Goal: Communication & Community: Answer question/provide support

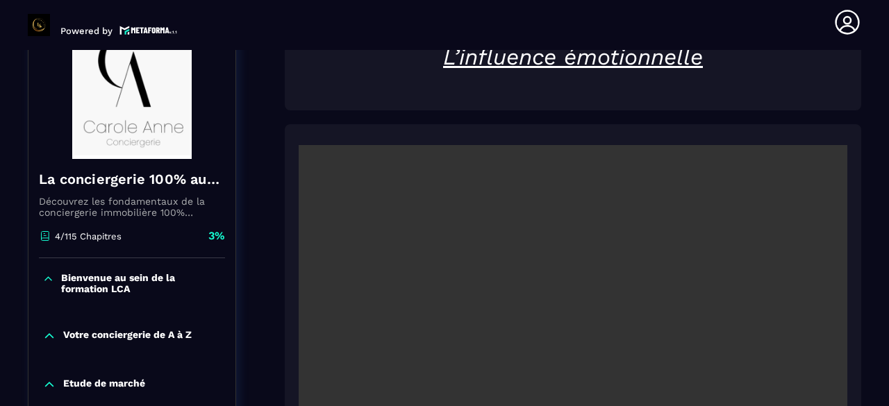
scroll to position [276, 0]
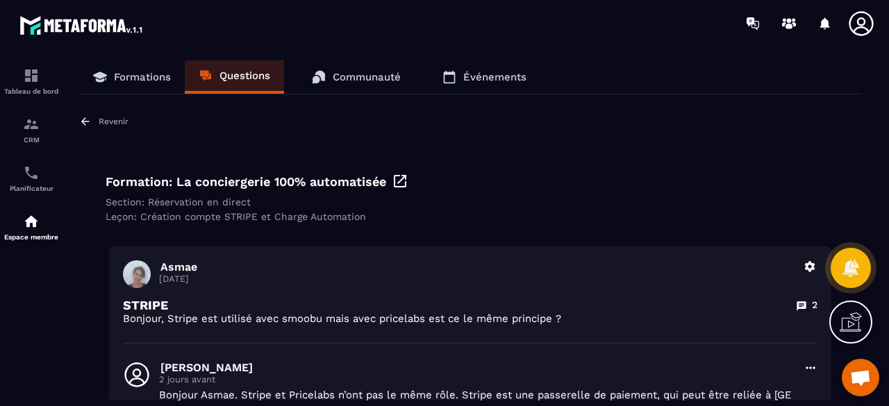
click at [244, 76] on p "Questions" at bounding box center [244, 75] width 51 height 12
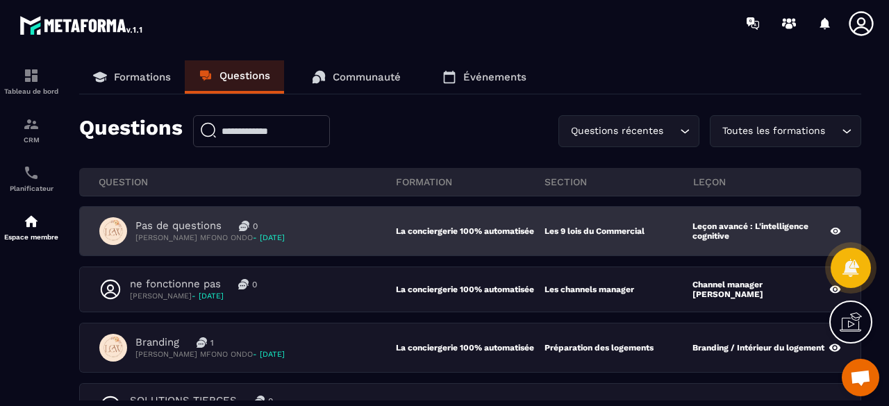
click at [322, 224] on div "Pas de questions 0 [PERSON_NAME] MFONO ONDO - [DATE]" at bounding box center [247, 231] width 296 height 28
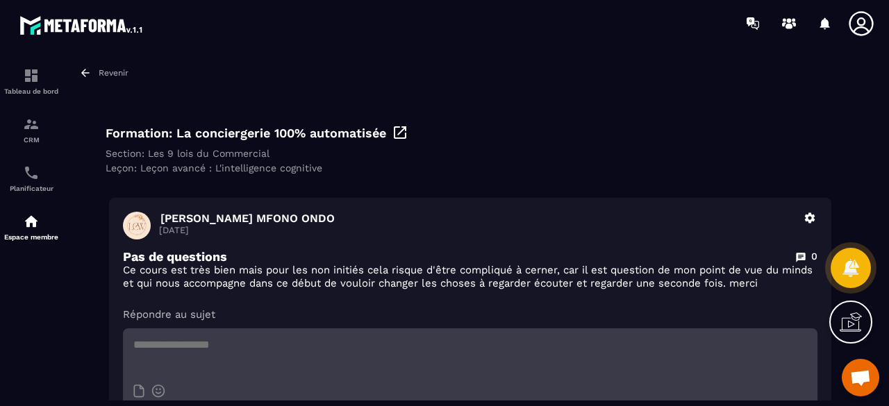
scroll to position [69, 0]
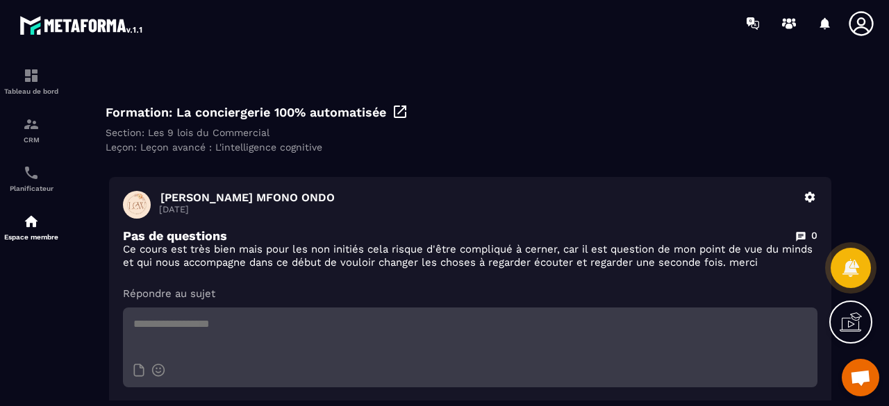
click at [809, 203] on icon at bounding box center [809, 197] width 12 height 12
click at [678, 168] on div "Revenir Formation: La conciergerie 100% automatisée Section: Les 9 lois du Comm…" at bounding box center [470, 245] width 782 height 399
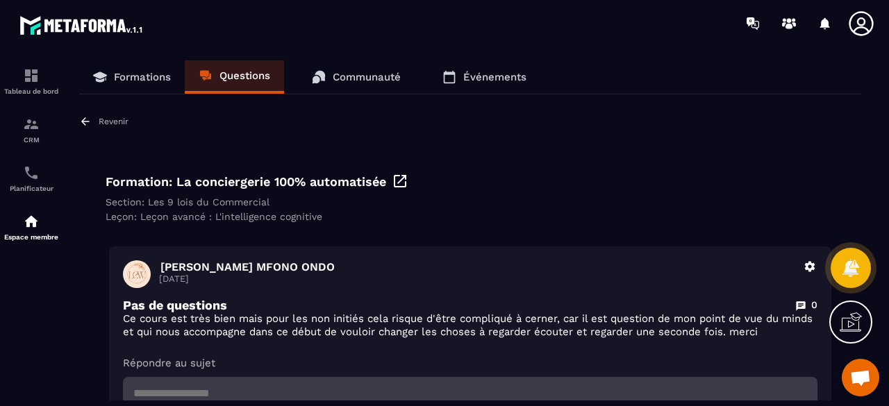
click at [255, 83] on link "Questions" at bounding box center [234, 76] width 99 height 33
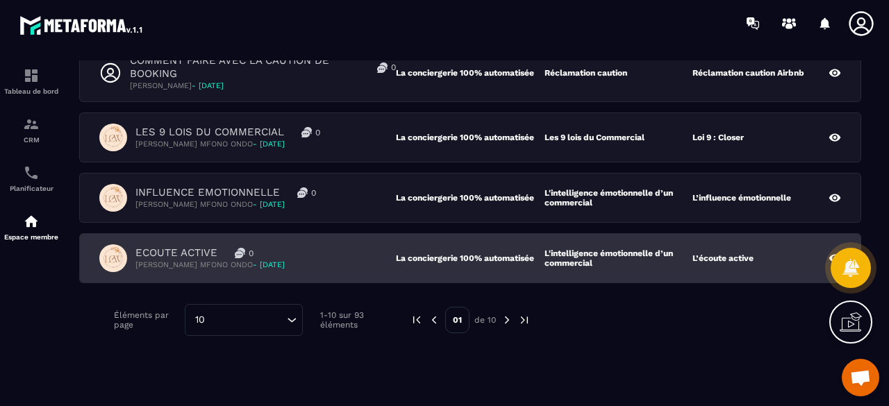
scroll to position [537, 0]
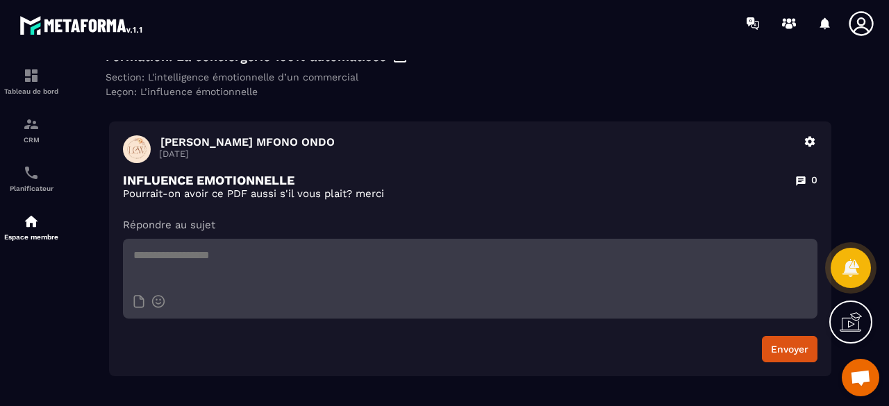
scroll to position [56, 0]
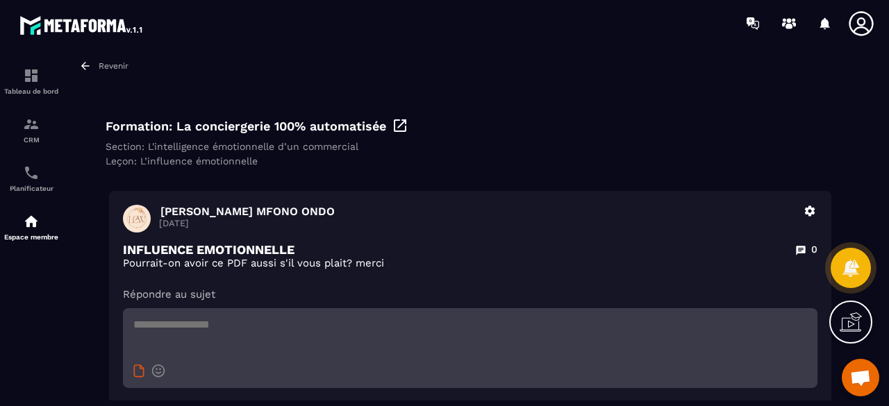
click at [140, 376] on icon at bounding box center [138, 370] width 11 height 13
click at [248, 326] on textarea at bounding box center [470, 332] width 694 height 49
click at [134, 371] on icon at bounding box center [139, 370] width 10 height 12
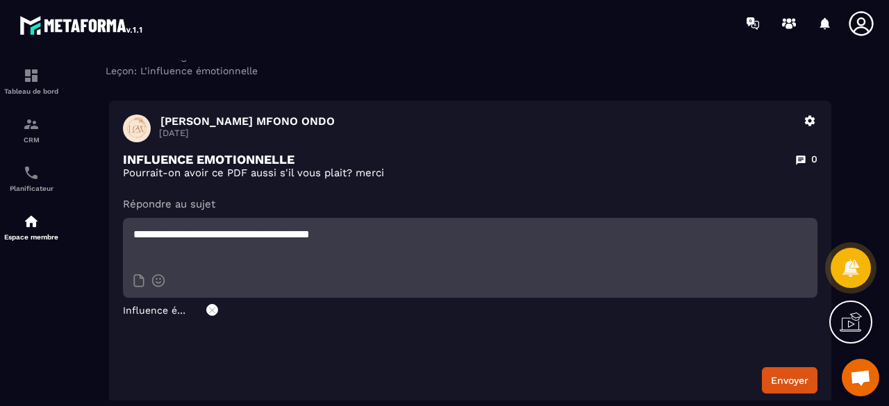
scroll to position [125, 0]
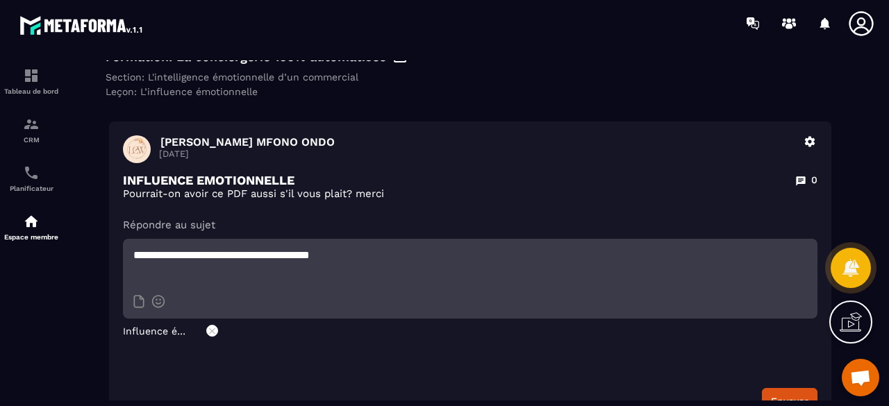
click at [368, 259] on textarea "**********" at bounding box center [470, 263] width 694 height 49
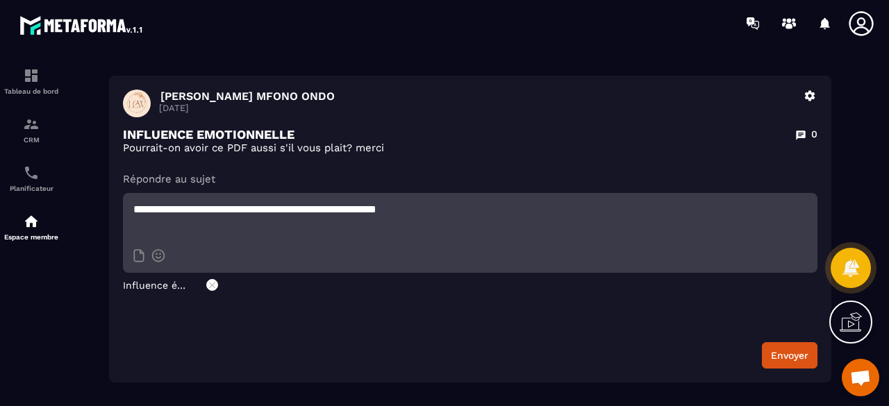
scroll to position [246, 0]
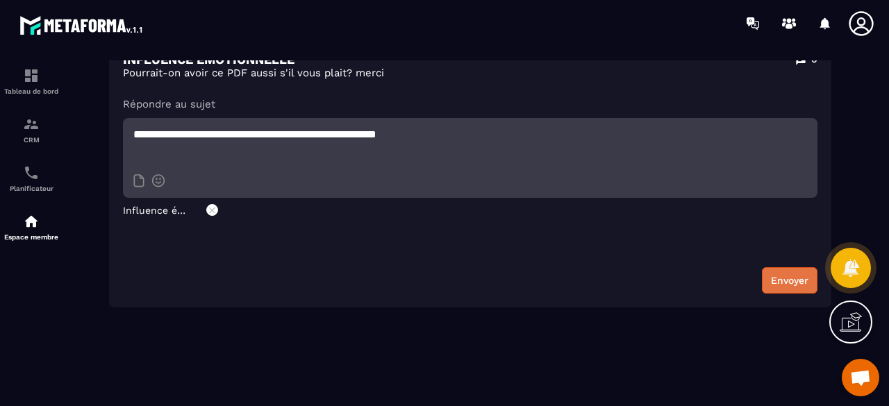
type textarea "**********"
click at [787, 277] on button "Envoyer" at bounding box center [790, 280] width 56 height 26
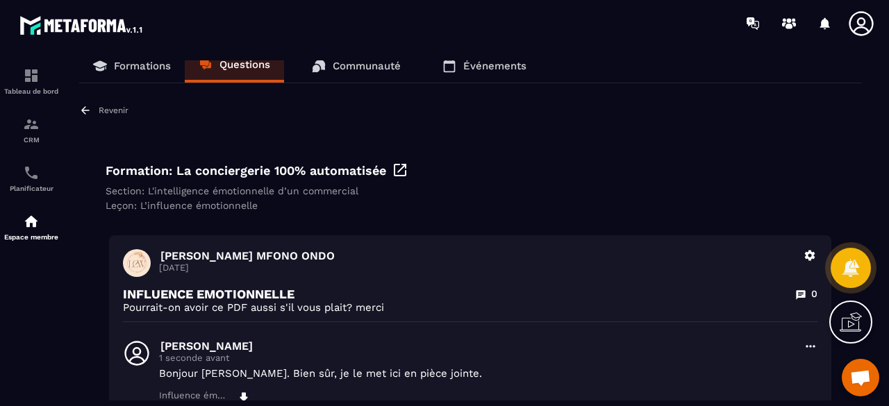
scroll to position [0, 0]
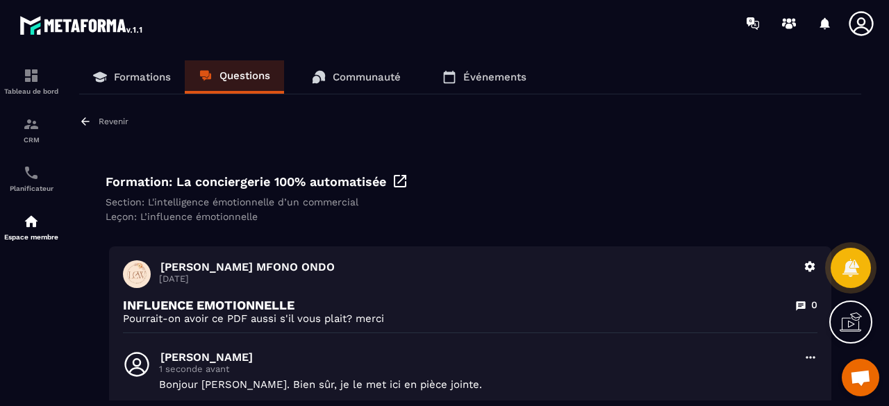
click at [243, 77] on p "Questions" at bounding box center [244, 75] width 51 height 12
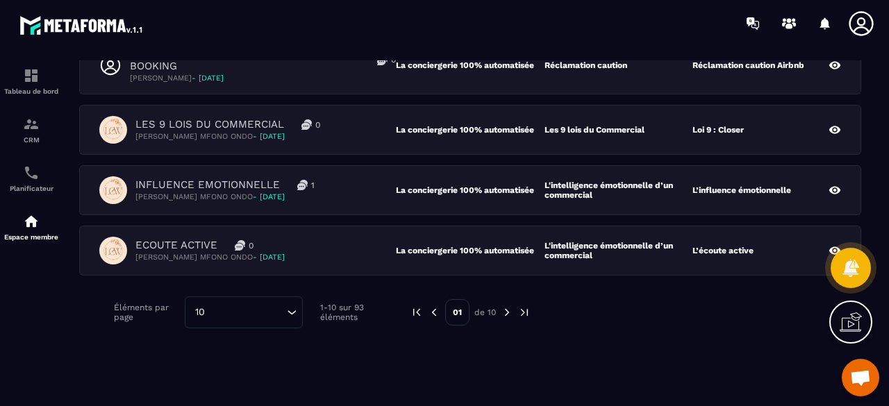
scroll to position [537, 0]
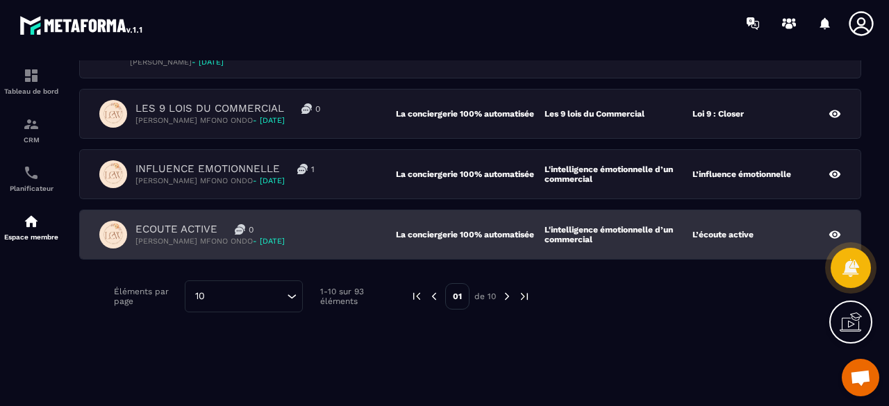
click at [333, 227] on div "ECOUTE ACTIVE 0 Francine Lany MFONO ONDO - 13 août" at bounding box center [247, 235] width 296 height 28
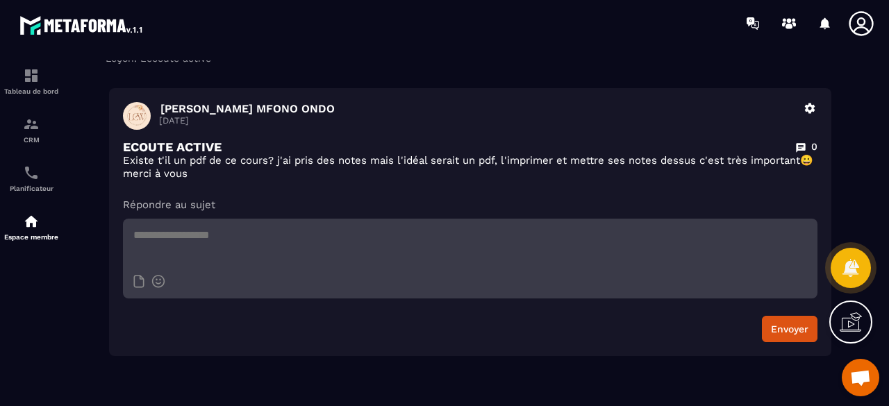
scroll to position [138, 0]
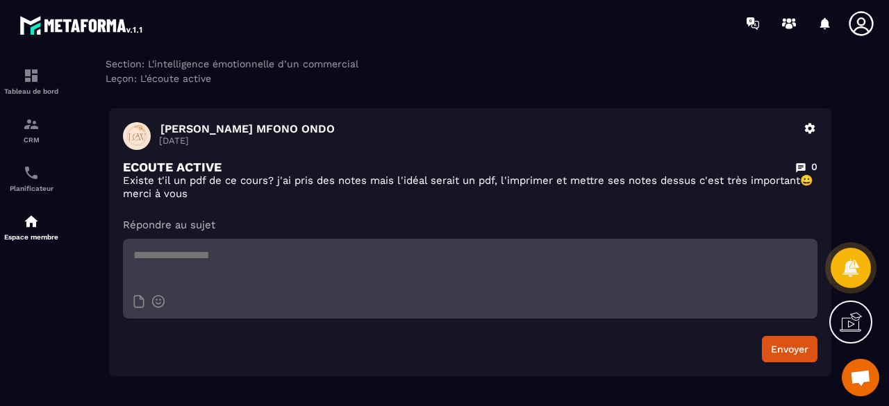
click at [233, 263] on textarea at bounding box center [470, 263] width 694 height 49
type textarea "**********"
click at [142, 305] on icon at bounding box center [138, 301] width 11 height 13
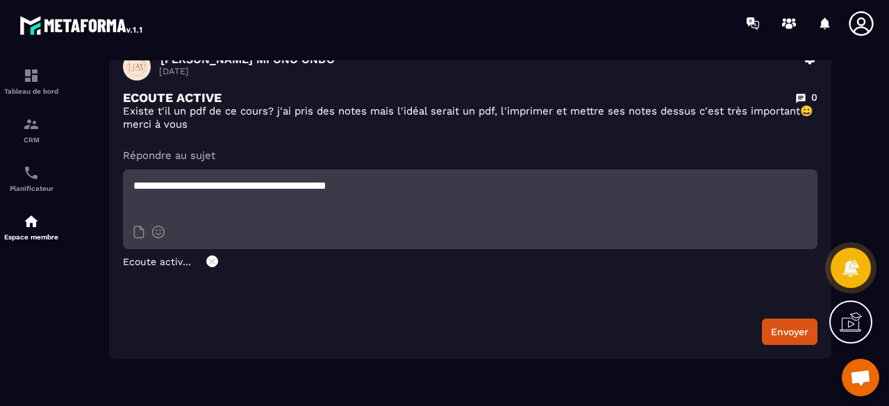
scroll to position [260, 0]
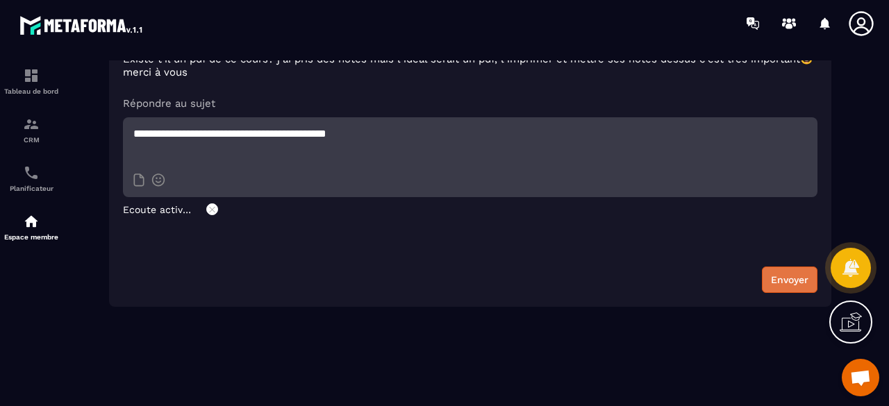
click at [798, 277] on button "Envoyer" at bounding box center [790, 280] width 56 height 26
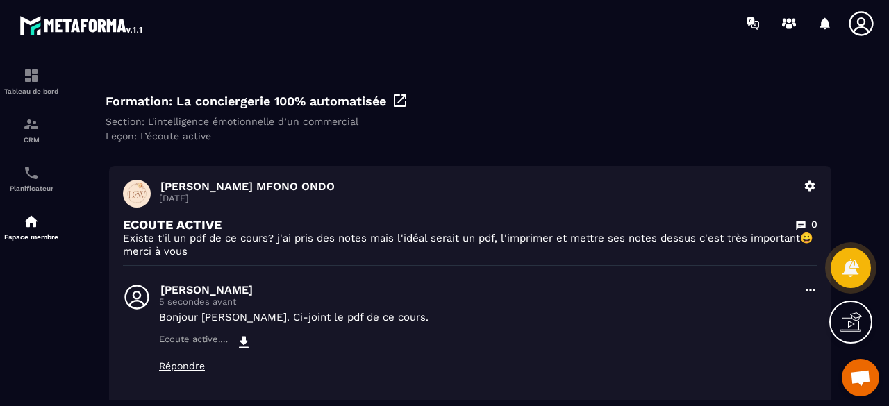
scroll to position [0, 0]
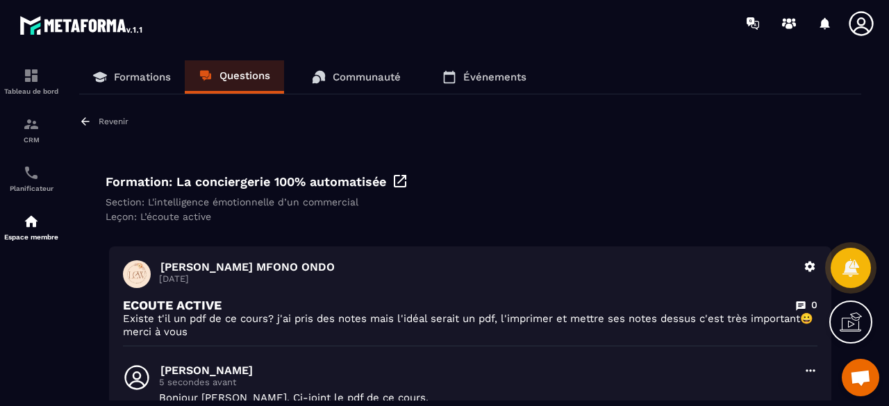
click at [234, 83] on link "Questions" at bounding box center [234, 76] width 99 height 33
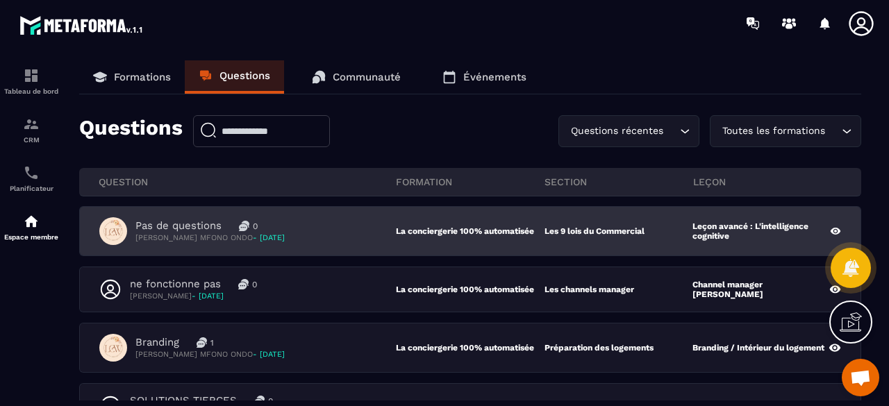
click at [323, 230] on div "Pas de questions 0 Francine Lany MFONO ONDO - 15 août" at bounding box center [247, 231] width 296 height 28
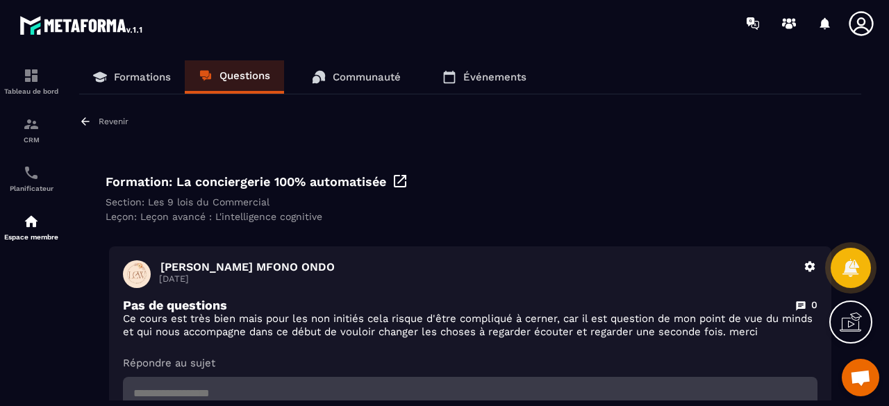
click at [224, 80] on p "Questions" at bounding box center [244, 75] width 51 height 12
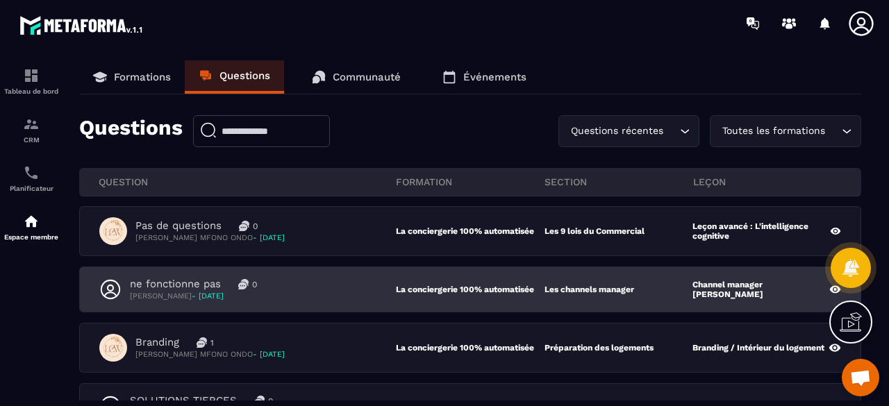
click at [337, 284] on div "ne fonctionne pas 0 Sabrina - 14 août" at bounding box center [247, 290] width 296 height 24
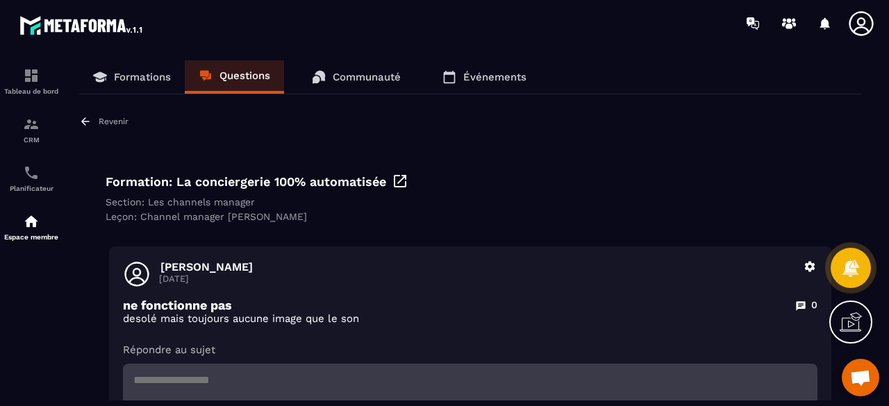
click at [255, 76] on p "Questions" at bounding box center [244, 75] width 51 height 12
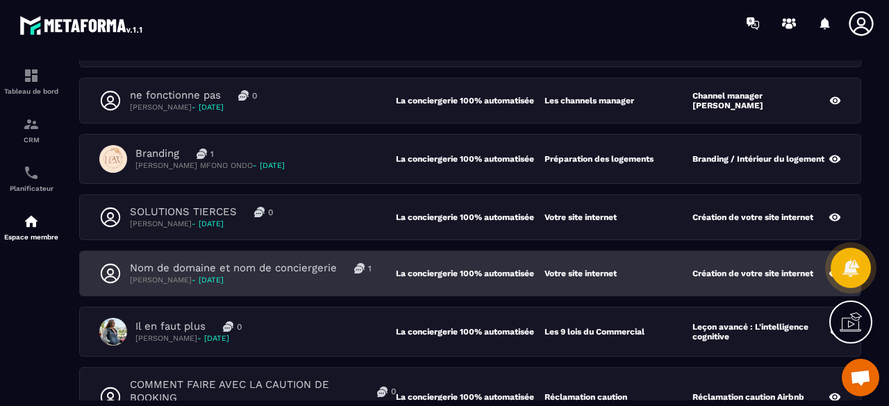
scroll to position [208, 0]
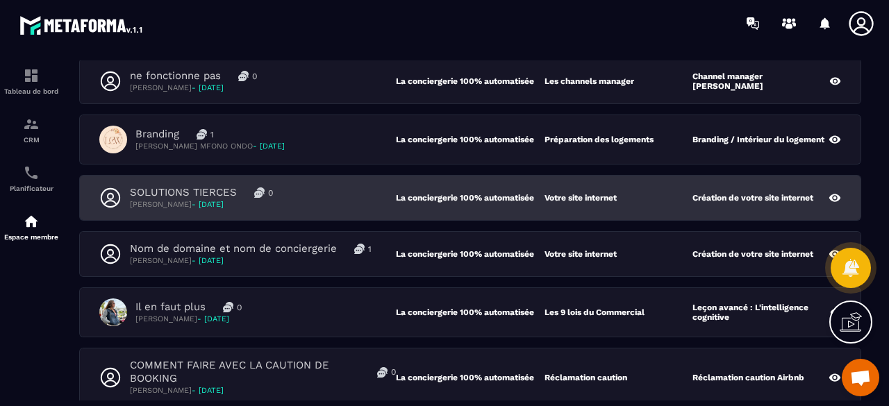
click at [314, 199] on div "SOLUTIONS TIERCES 0 Virginie DERETZ - 14 août" at bounding box center [247, 198] width 296 height 24
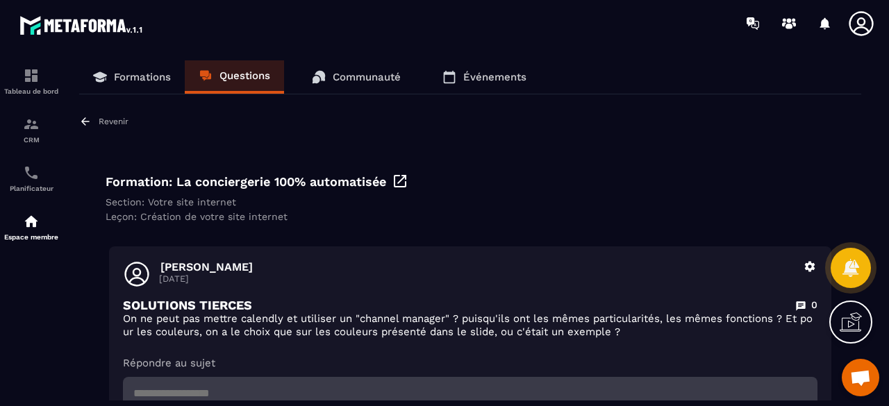
click at [242, 83] on link "Questions" at bounding box center [234, 76] width 99 height 33
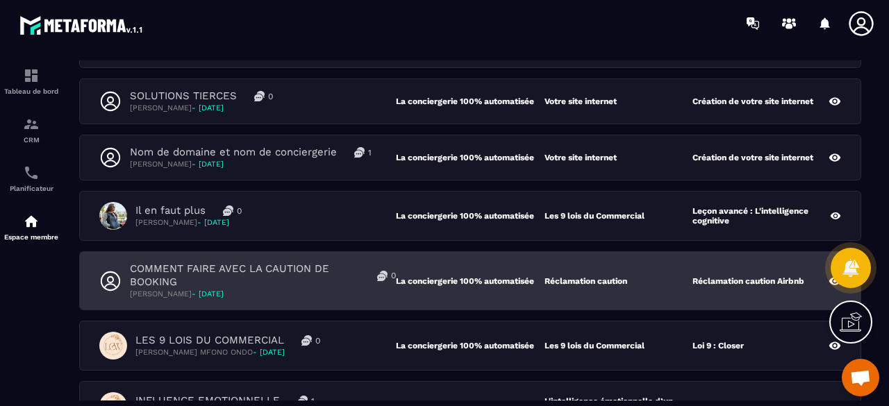
scroll to position [347, 0]
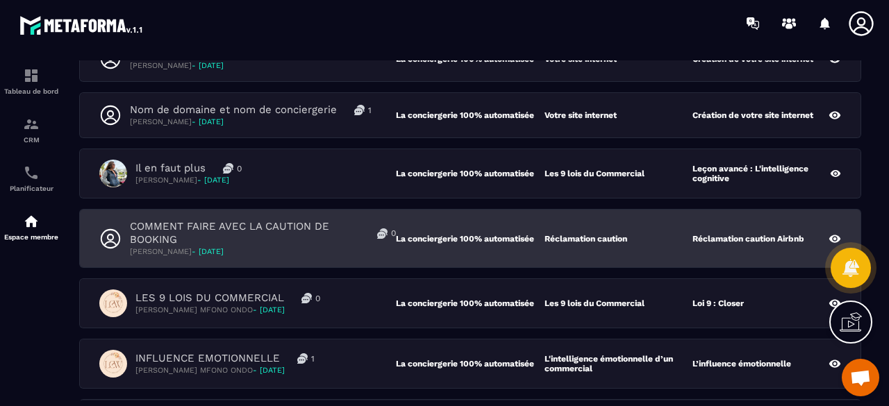
click at [322, 240] on p "COMMENT FAIRE AVEC LA CAUTION DE BOOKING" at bounding box center [245, 233] width 230 height 26
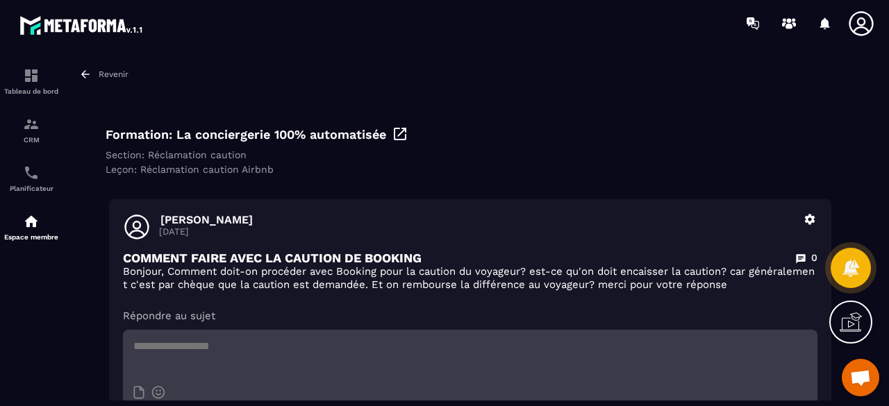
scroll to position [69, 0]
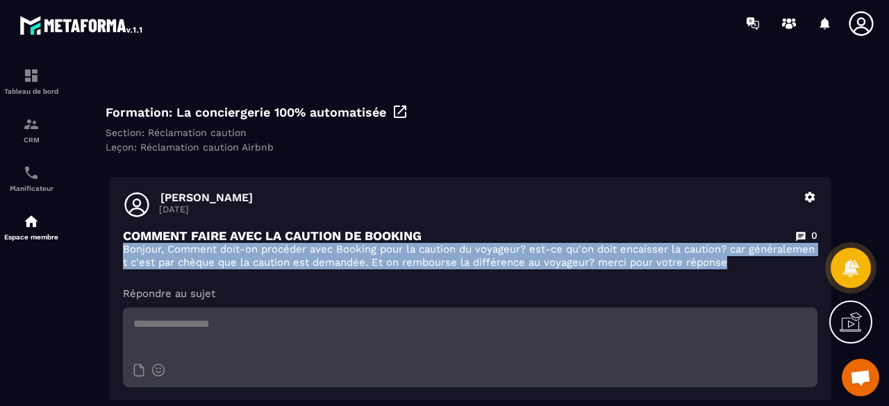
drag, startPoint x: 120, startPoint y: 252, endPoint x: 761, endPoint y: 258, distance: 640.8
click at [761, 258] on div "Sophie Bourhis 13 août Supprimer COMMENT FAIRE AVEC LA CAUTION DE BOOKING 0 Bon…" at bounding box center [470, 311] width 722 height 268
copy p "Bonjour, Comment doit-on procéder avec Booking pour la caution du voyageur? est…"
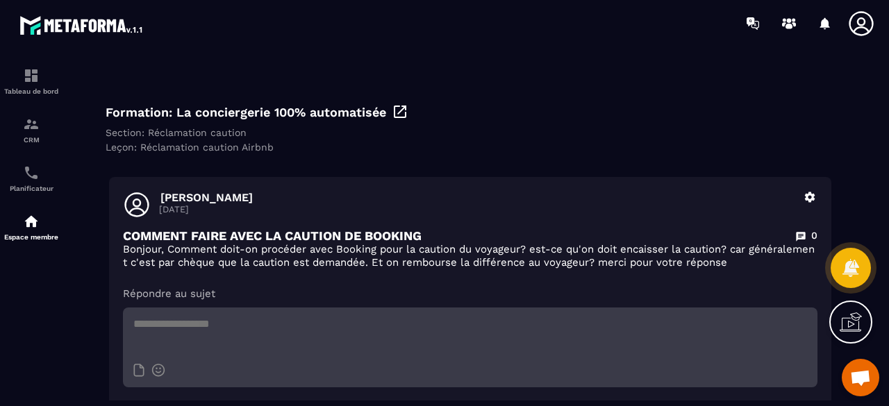
click at [397, 289] on p "Répondre au sujet" at bounding box center [470, 294] width 694 height 14
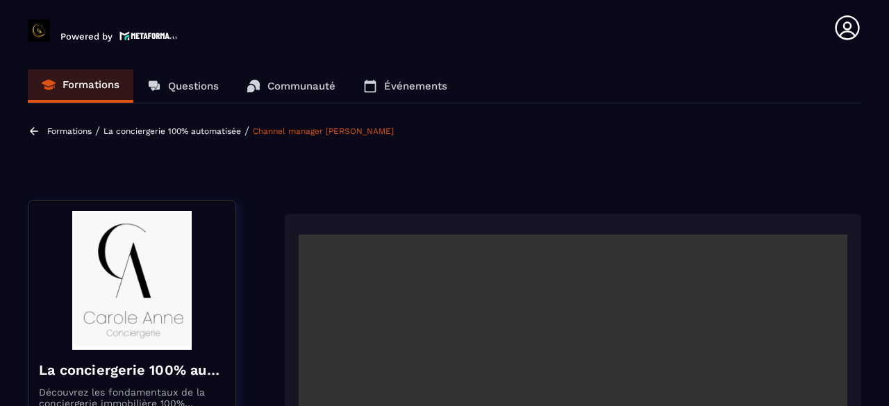
scroll to position [283, 0]
